Goal: Use online tool/utility

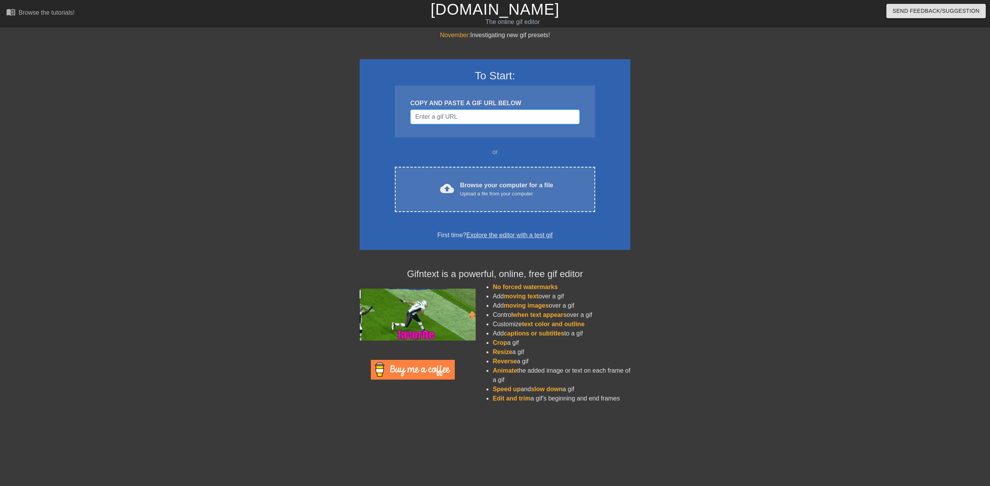
click at [457, 115] on input "Username" at bounding box center [495, 116] width 169 height 15
paste input "[URL][DOMAIN_NAME]"
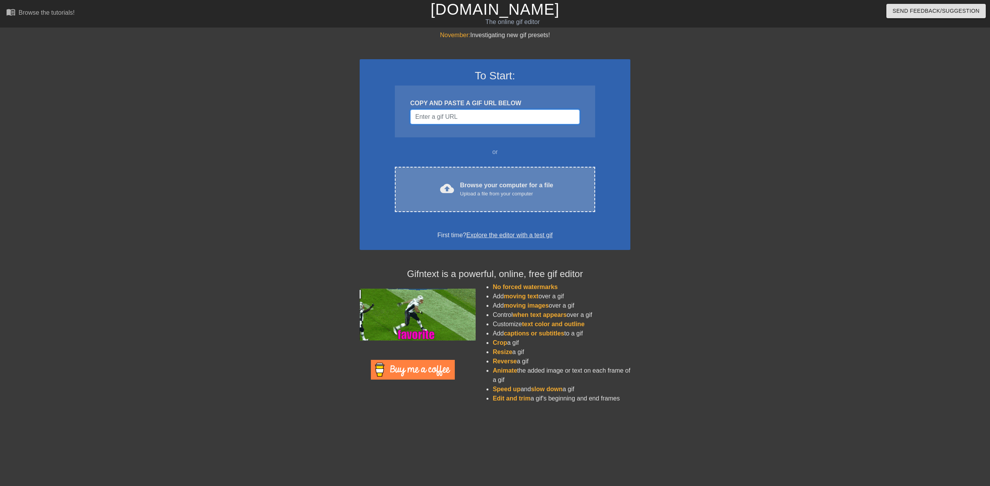
type input "[URL][DOMAIN_NAME]"
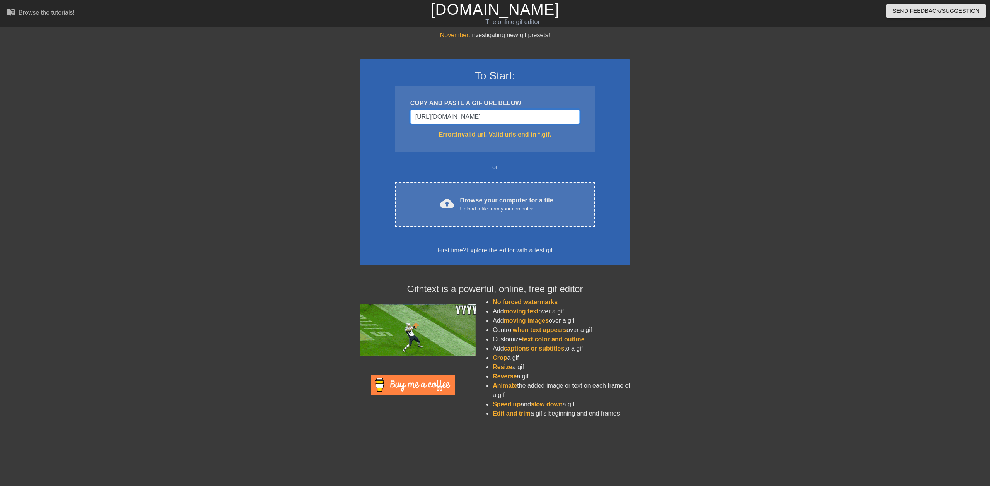
drag, startPoint x: 539, startPoint y: 115, endPoint x: 408, endPoint y: 123, distance: 131.0
click at [408, 123] on div "COPY AND PASTE A GIF URL BELOW [URL][DOMAIN_NAME] Error: Invalid url. Valid url…" at bounding box center [495, 119] width 200 height 67
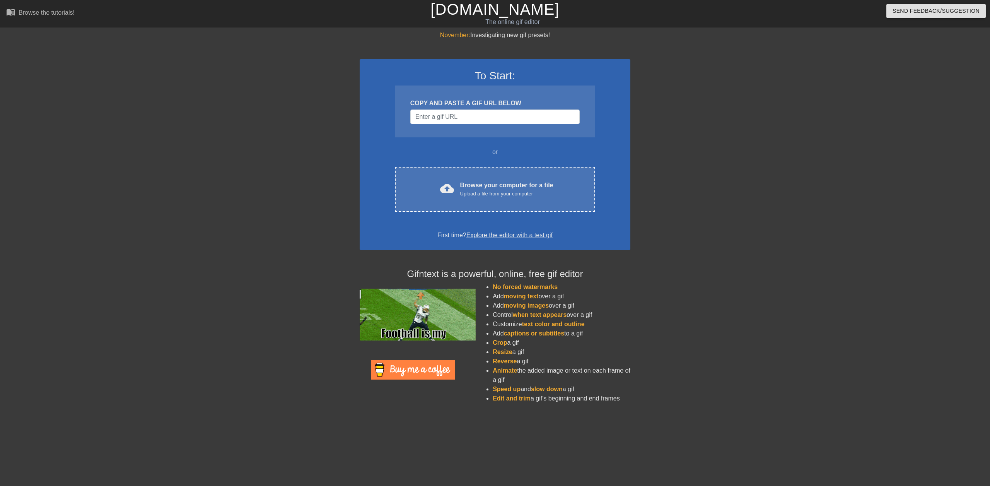
click at [432, 101] on div "COPY AND PASTE A GIF URL BELOW" at bounding box center [495, 103] width 169 height 9
click at [438, 113] on input "Username" at bounding box center [495, 116] width 169 height 15
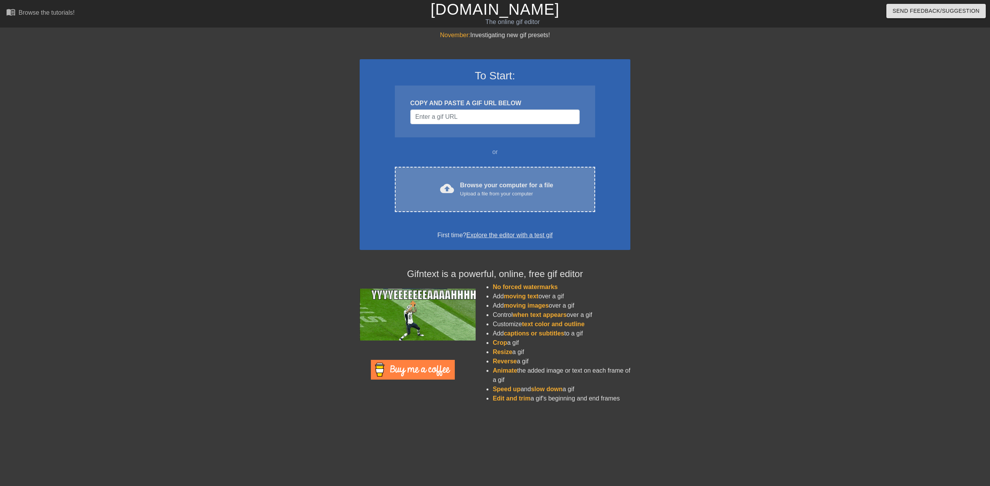
click at [485, 173] on div "cloud_upload Browse your computer for a file Upload a file from your computer C…" at bounding box center [495, 189] width 200 height 45
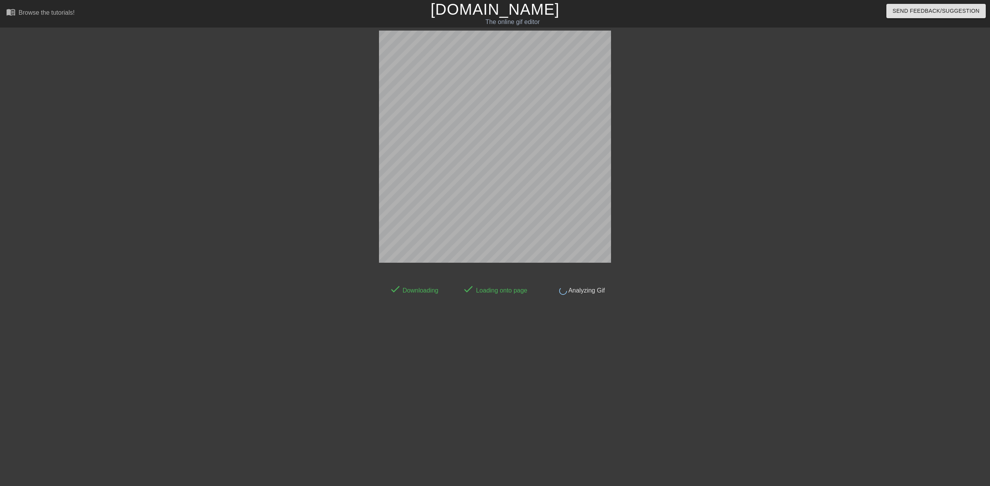
click at [663, 160] on div at bounding box center [679, 147] width 116 height 232
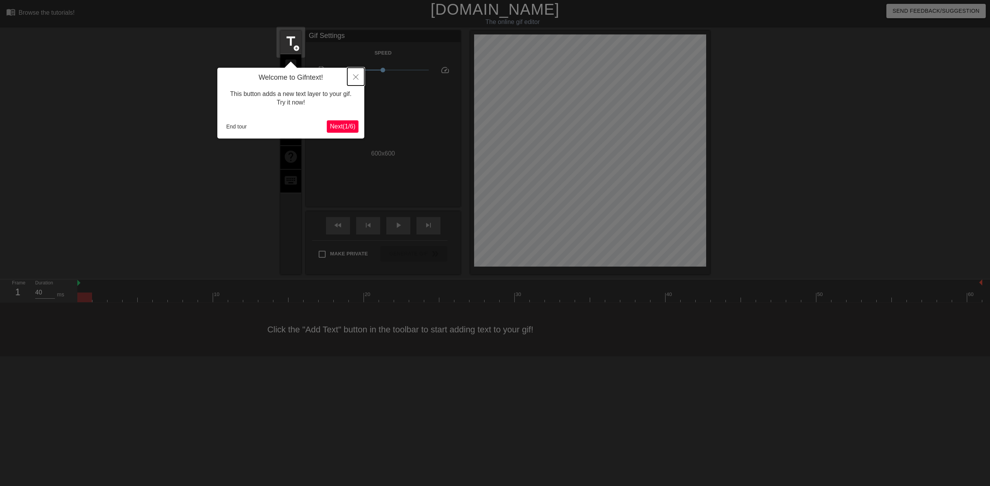
click at [359, 76] on button "Close" at bounding box center [355, 77] width 17 height 18
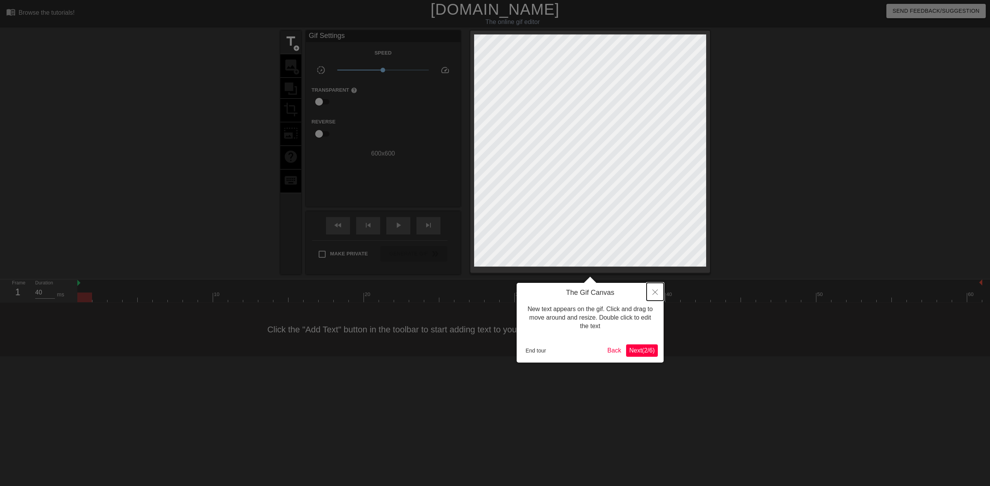
click at [660, 295] on button "Close" at bounding box center [655, 292] width 17 height 18
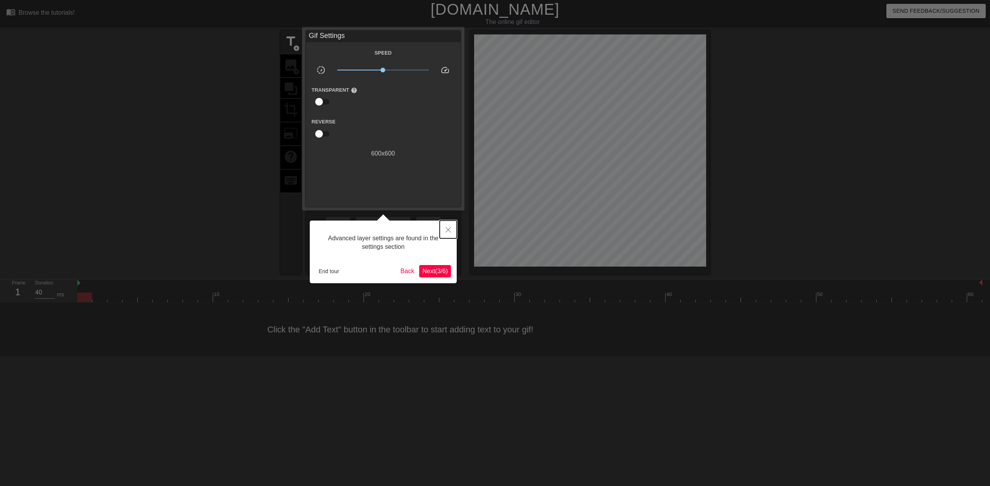
click at [449, 227] on button "Close" at bounding box center [448, 230] width 17 height 18
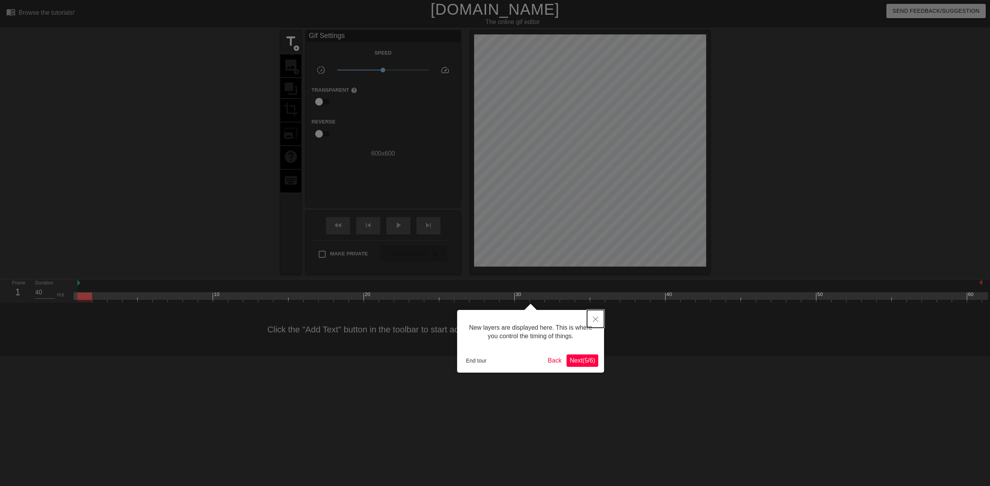
click at [592, 318] on button "Close" at bounding box center [595, 319] width 17 height 18
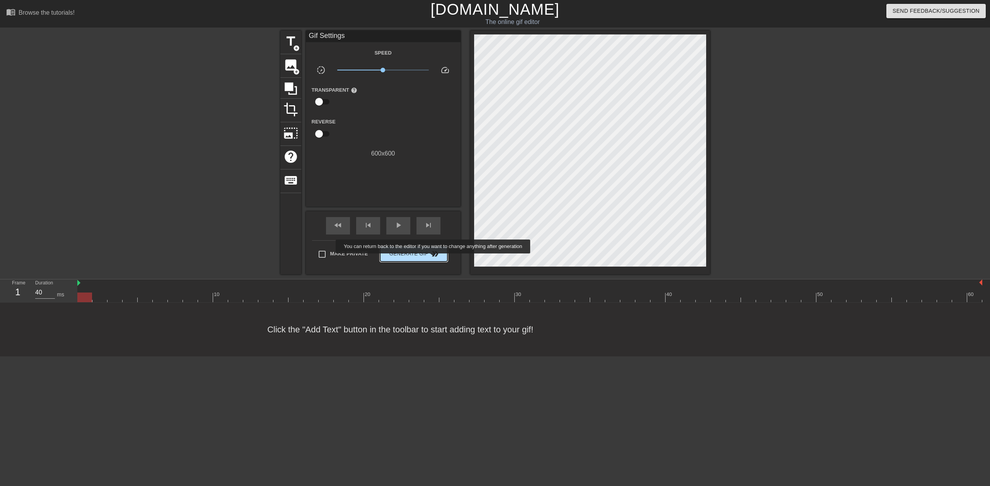
click at [434, 258] on button "Generate Gif double_arrow" at bounding box center [413, 253] width 67 height 15
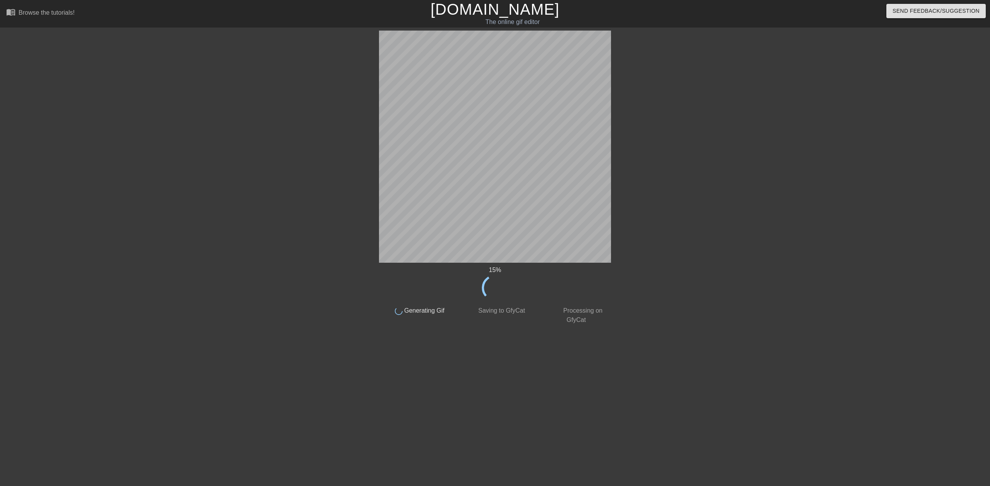
click at [625, 178] on div "15 % done Generating Gif done Saving to GfyCat done Processing on GfyCat title …" at bounding box center [495, 178] width 990 height 294
click at [334, 328] on html "menu_book Browse the tutorials! [DOMAIN_NAME] The online gif editor Send Feedba…" at bounding box center [495, 164] width 990 height 328
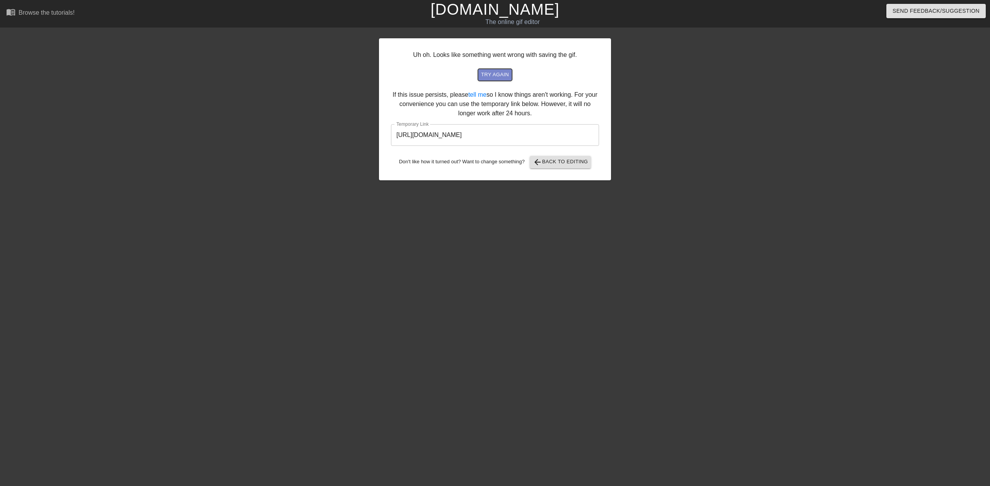
click at [504, 76] on span "try again" at bounding box center [495, 74] width 28 height 9
